Goal: Task Accomplishment & Management: Manage account settings

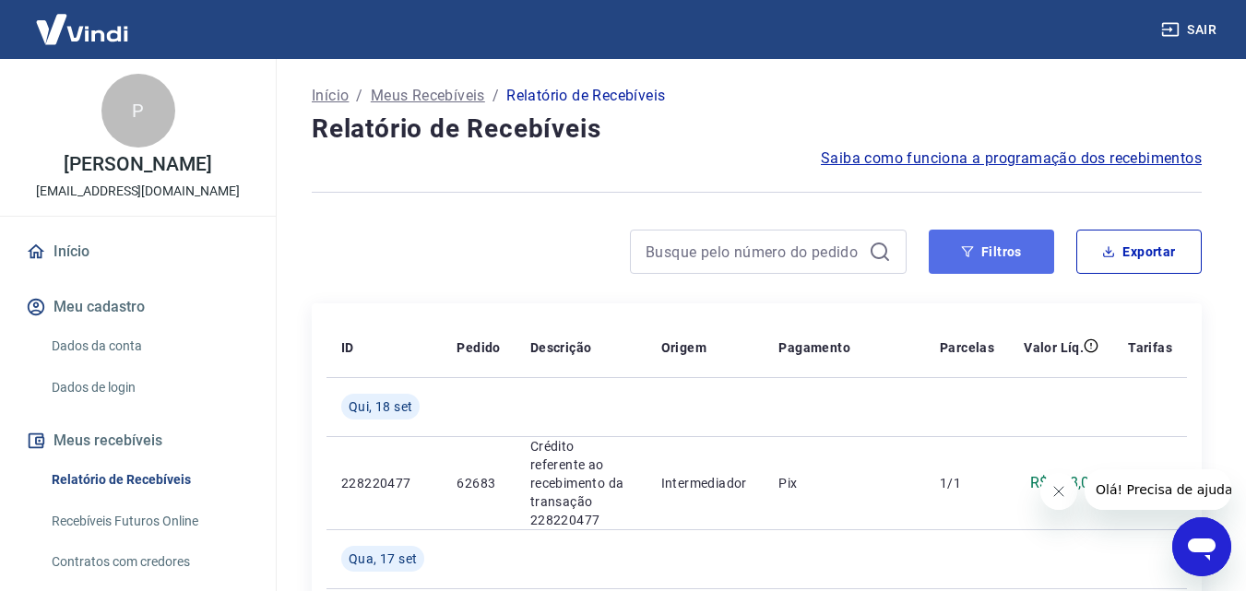
click at [957, 258] on button "Filtros" at bounding box center [991, 252] width 125 height 44
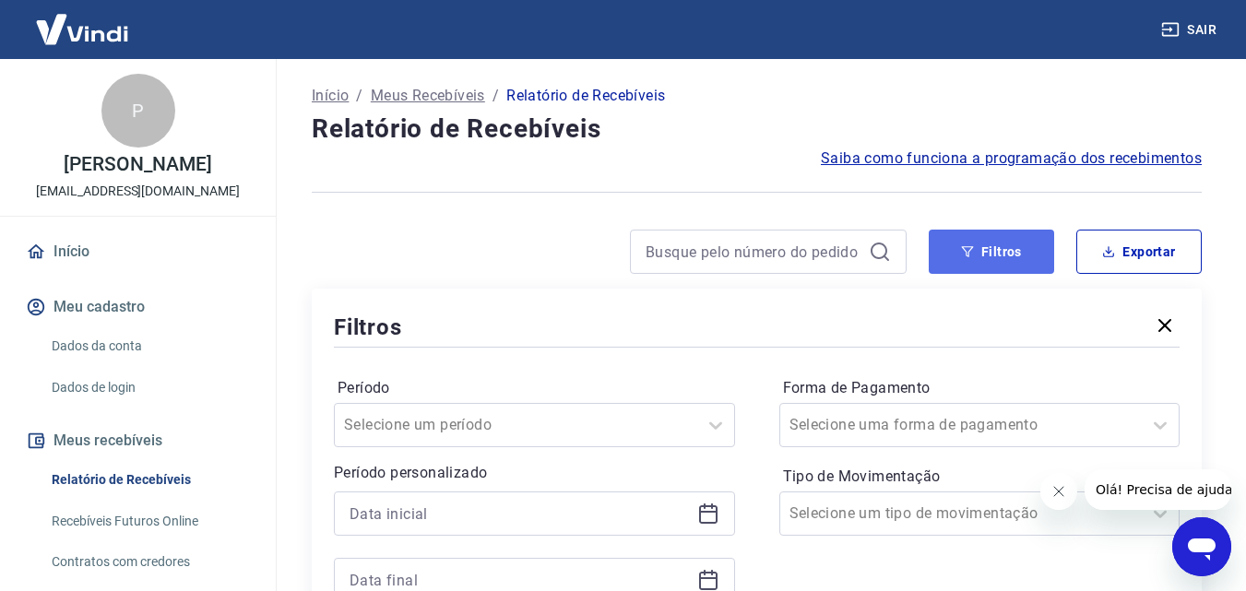
scroll to position [184, 0]
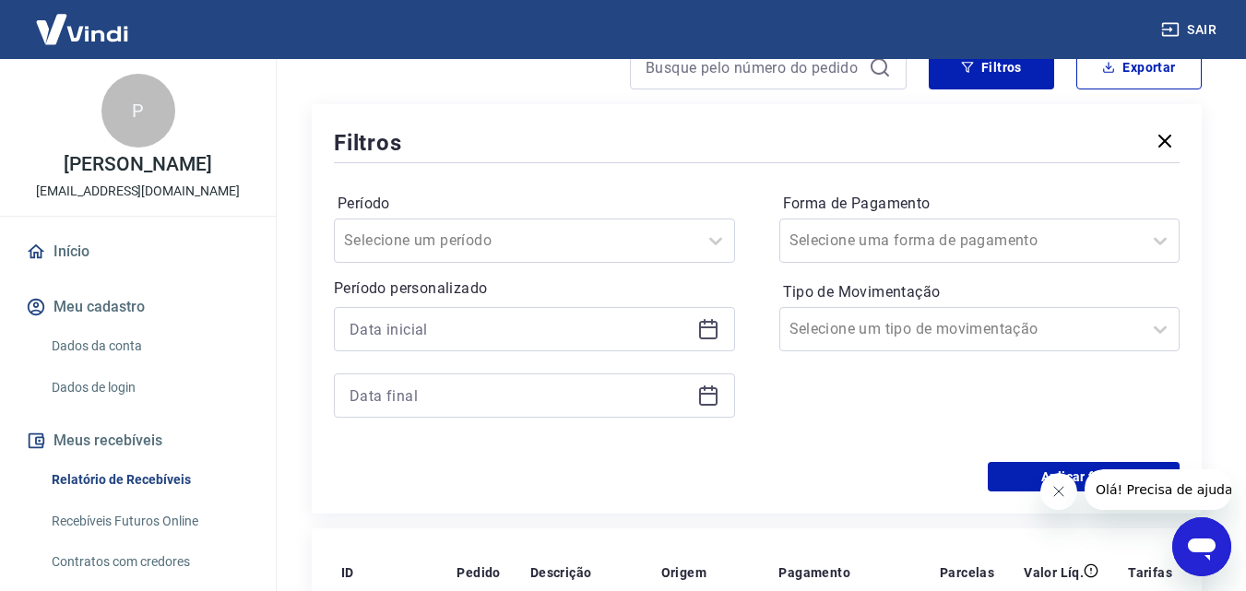
click at [708, 327] on icon at bounding box center [708, 328] width 18 height 2
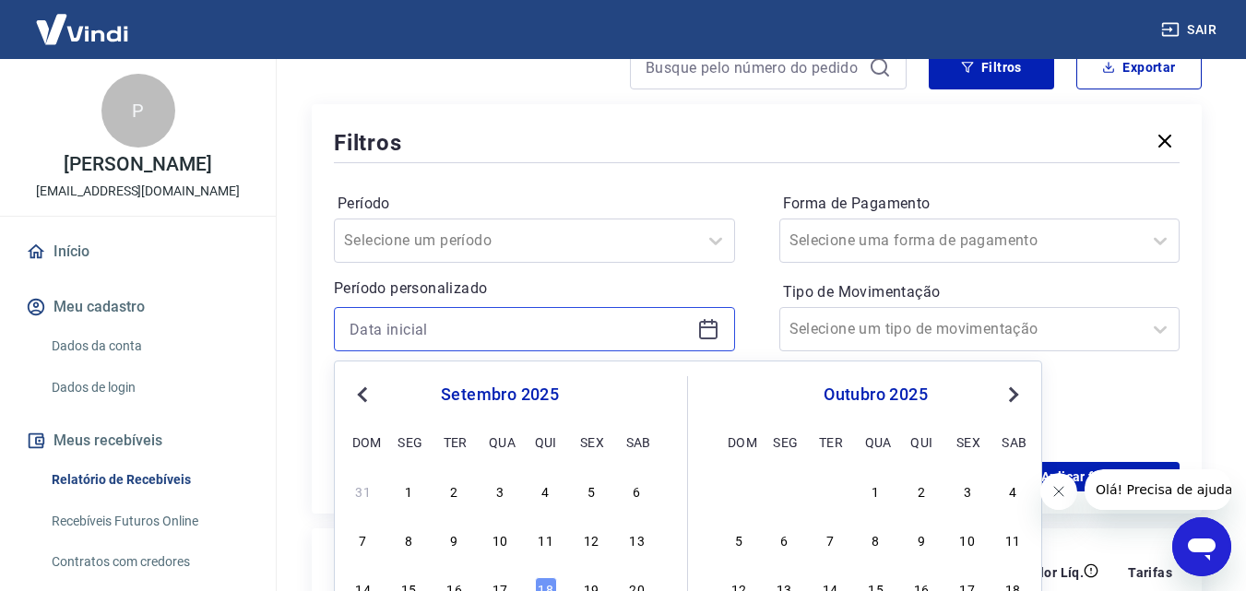
scroll to position [277, 0]
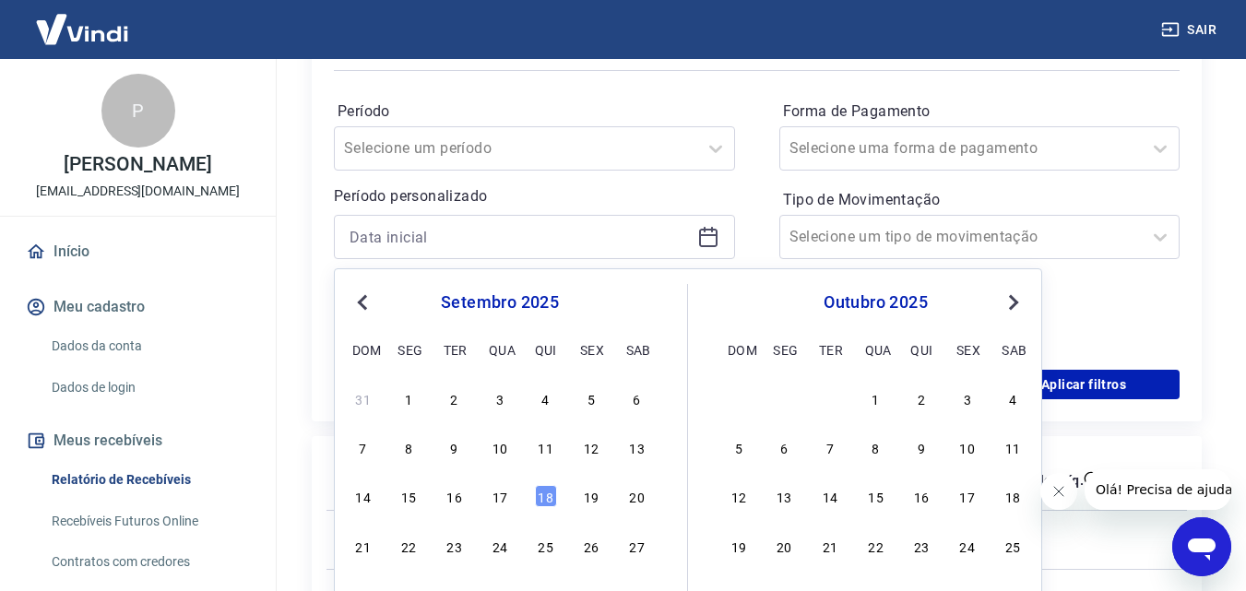
click at [364, 304] on span "Previous Month" at bounding box center [364, 301] width 0 height 21
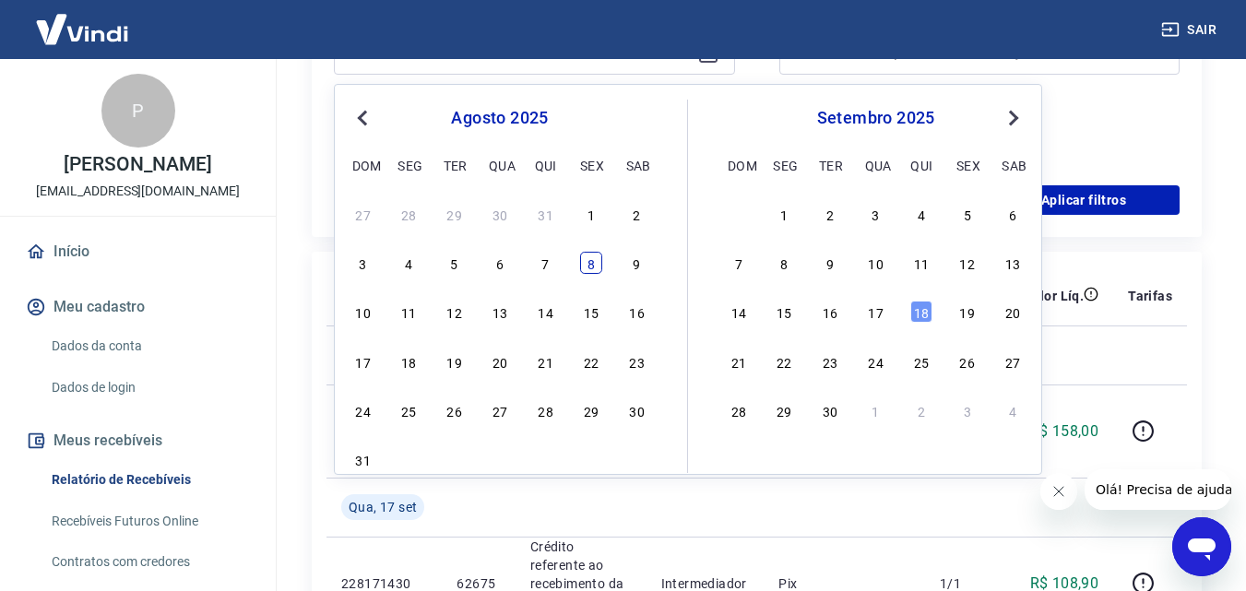
click at [595, 266] on div "8" at bounding box center [591, 263] width 22 height 22
type input "[DATE]"
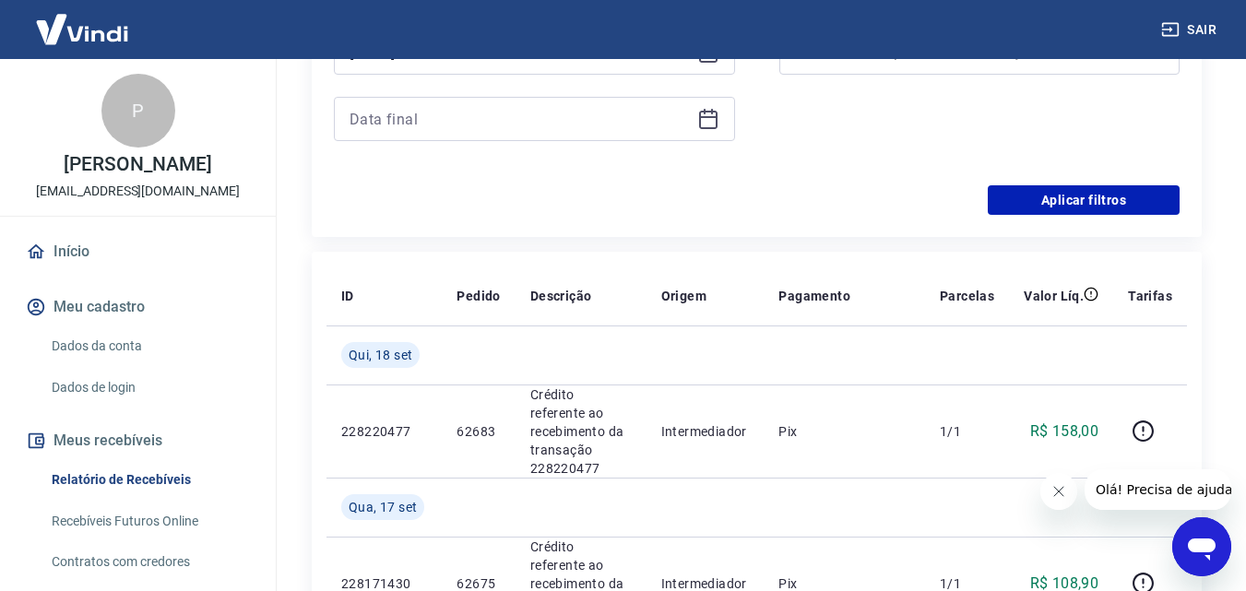
scroll to position [277, 0]
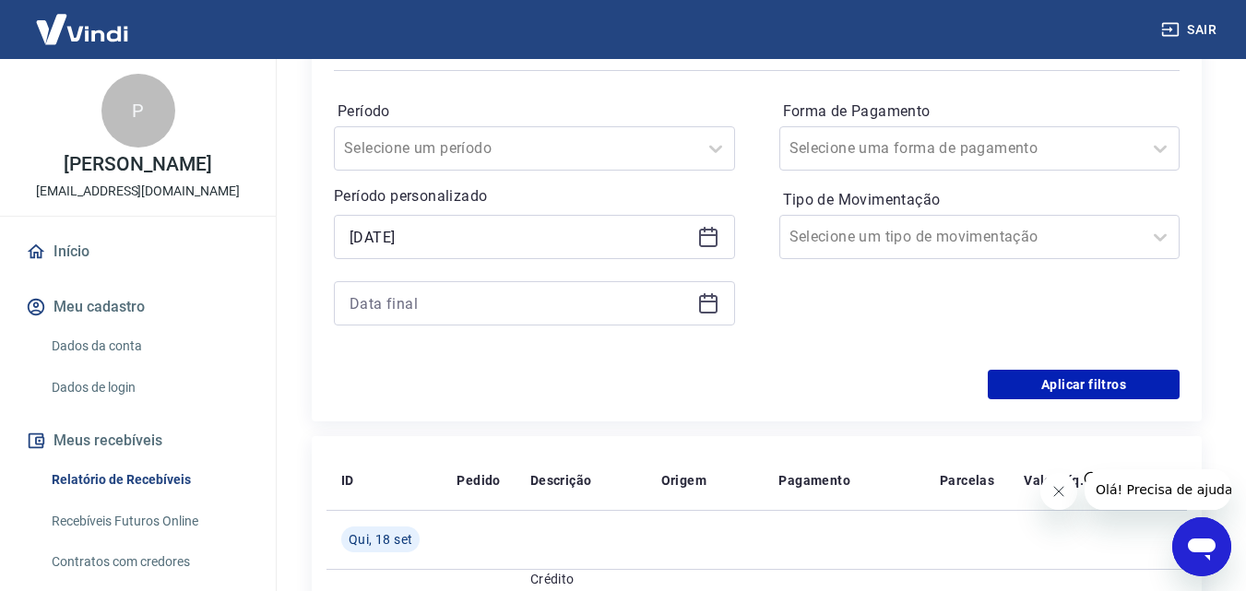
click at [707, 301] on icon at bounding box center [708, 302] width 18 height 2
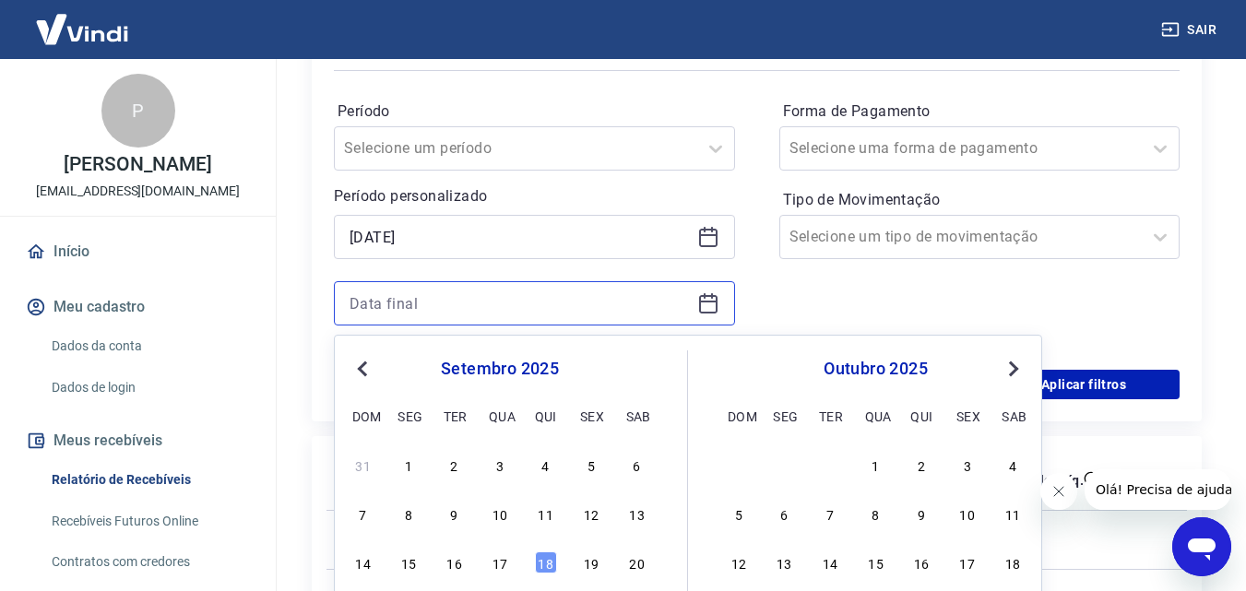
scroll to position [461, 0]
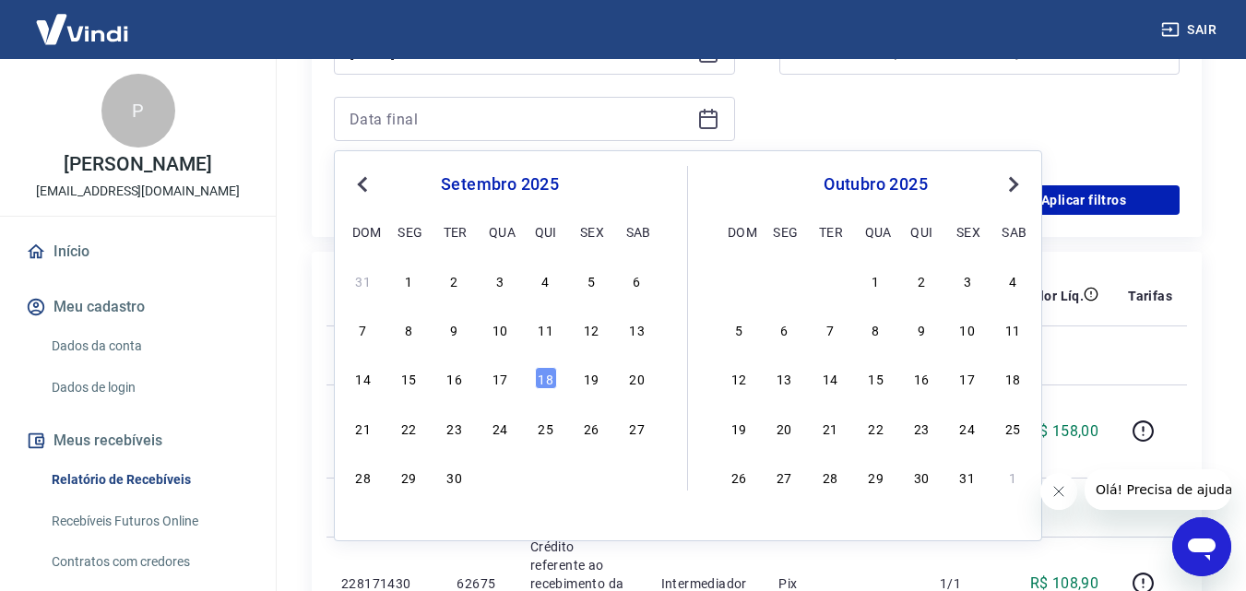
click at [364, 189] on span "Previous Month" at bounding box center [364, 183] width 0 height 21
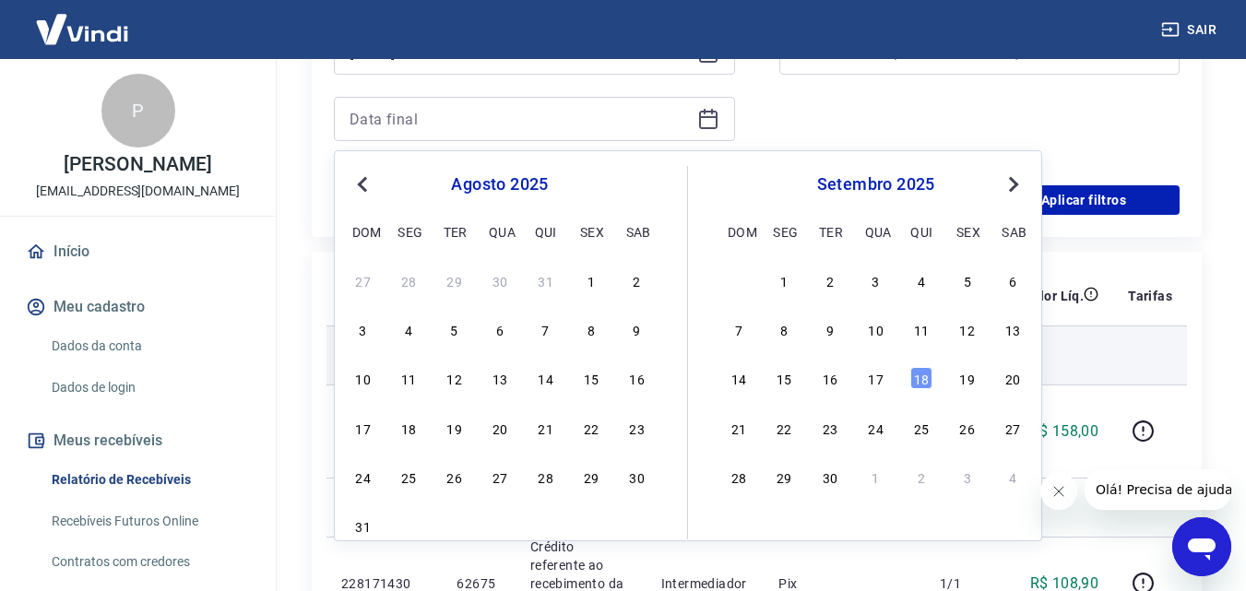
click at [366, 378] on div "10" at bounding box center [363, 378] width 22 height 22
type input "[DATE]"
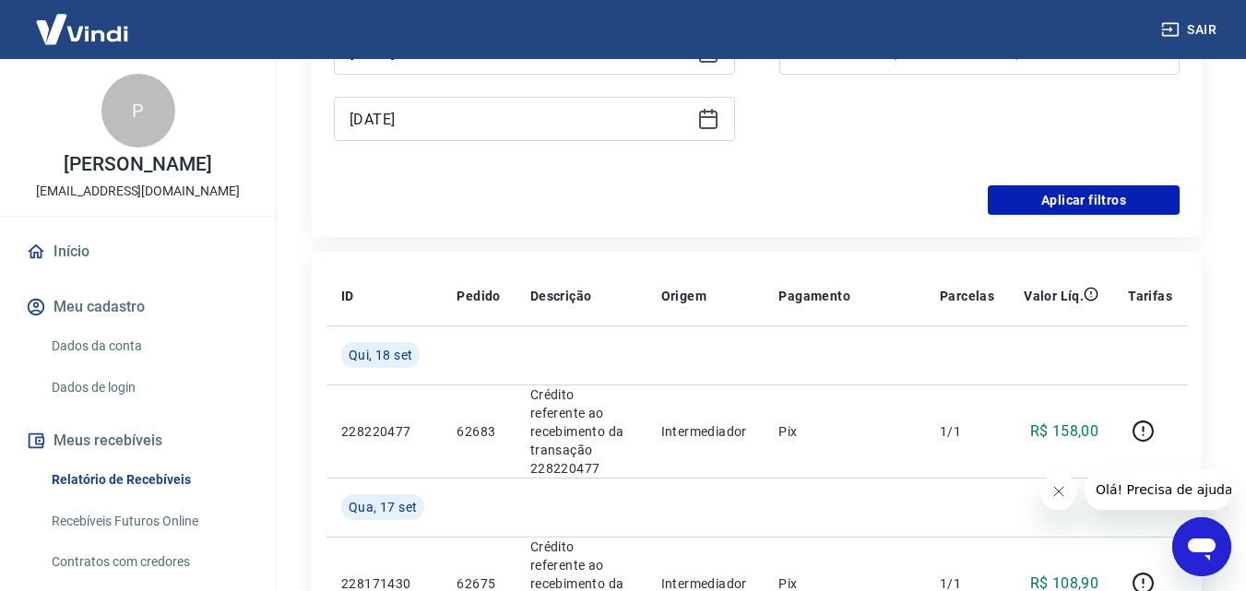
scroll to position [277, 0]
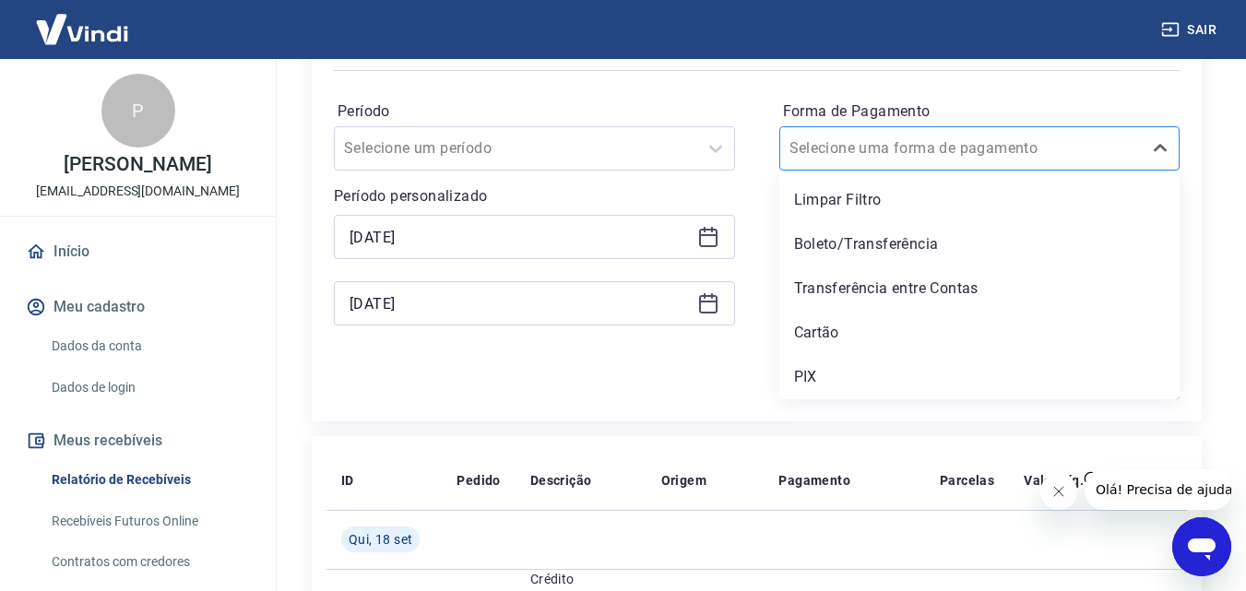
click at [910, 151] on input "Forma de Pagamento" at bounding box center [883, 148] width 186 height 22
click at [829, 371] on div "PIX" at bounding box center [979, 377] width 401 height 37
click at [663, 364] on div "Período Selecione um período Período personalizado Selected date: [DATE] [DATE]…" at bounding box center [757, 222] width 846 height 295
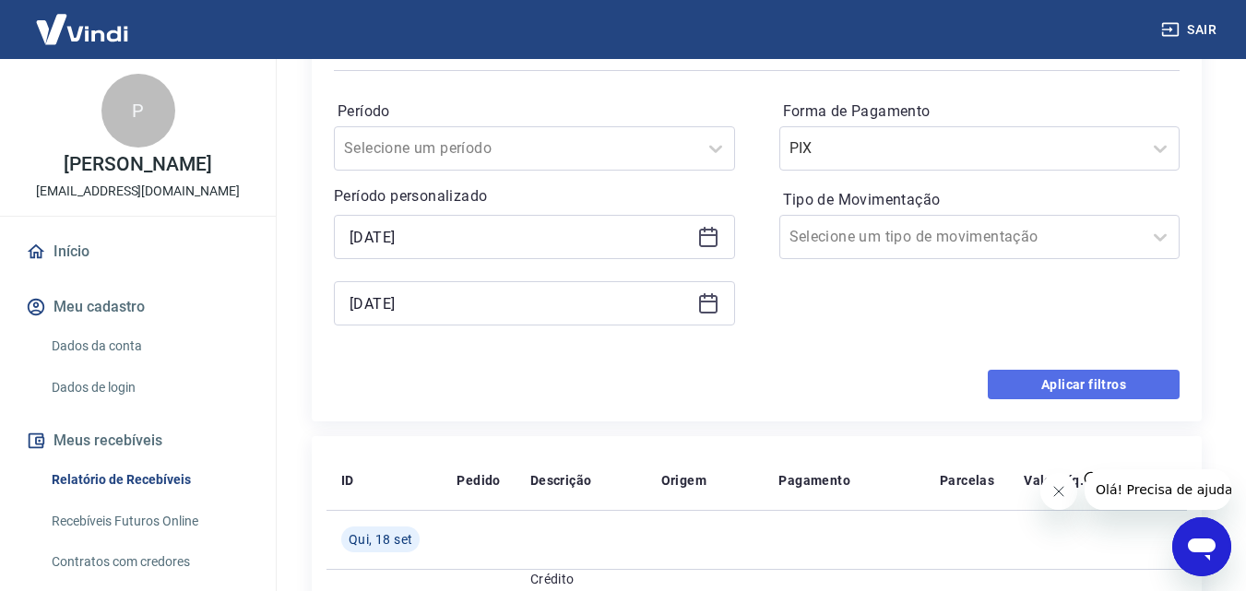
click at [997, 382] on button "Aplicar filtros" at bounding box center [1084, 385] width 192 height 30
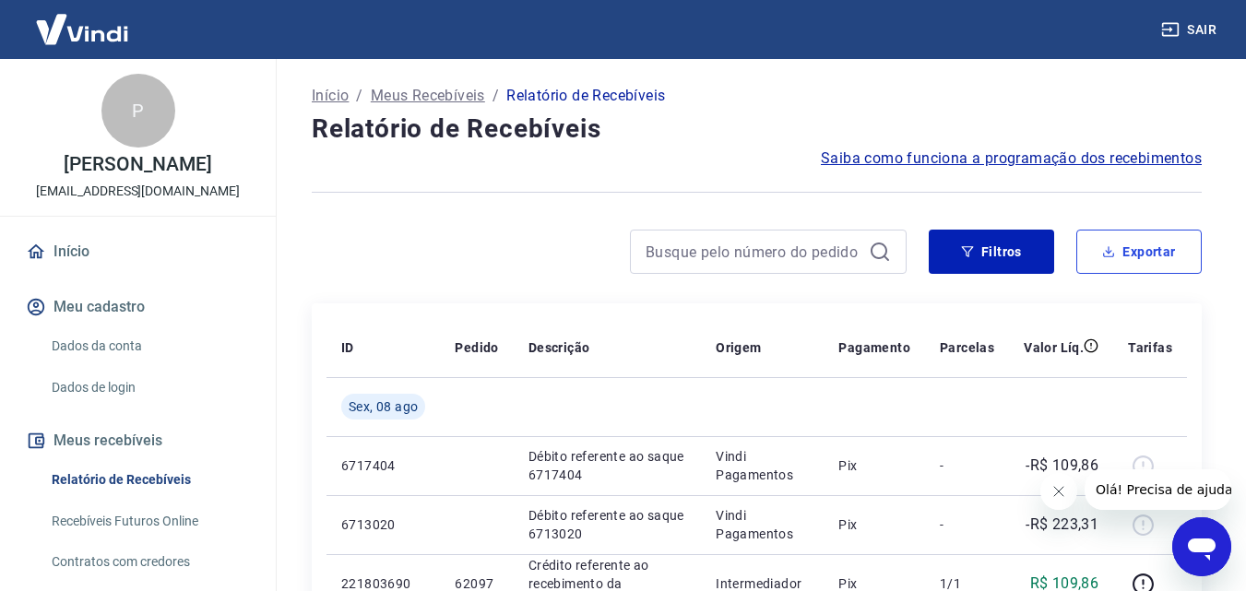
click at [1159, 248] on button "Exportar" at bounding box center [1138, 252] width 125 height 44
type input "[DATE]"
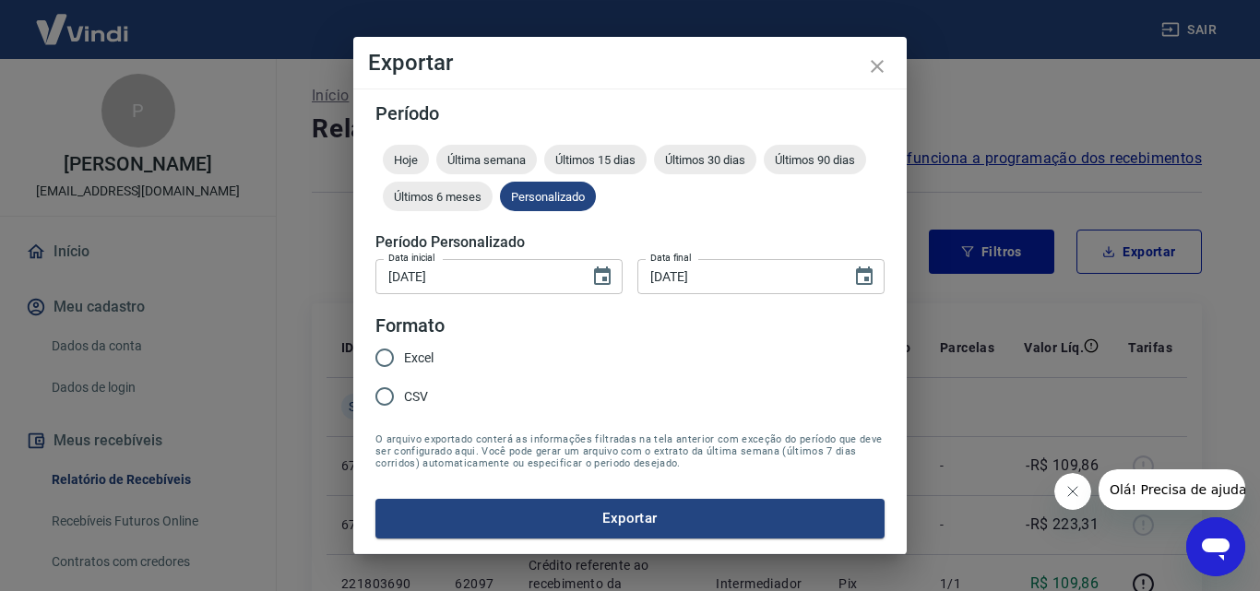
click at [390, 355] on input "Excel" at bounding box center [384, 358] width 39 height 39
radio input "true"
click at [520, 524] on button "Exportar" at bounding box center [629, 518] width 509 height 39
